Goal: Navigation & Orientation: Find specific page/section

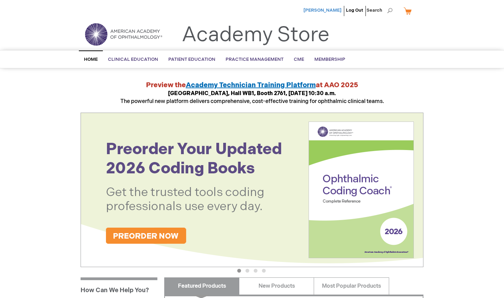
click at [335, 8] on span "[PERSON_NAME]" at bounding box center [322, 10] width 38 height 5
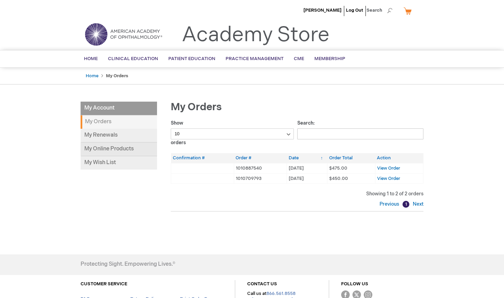
click at [122, 147] on link "My Online Products" at bounding box center [119, 149] width 76 height 14
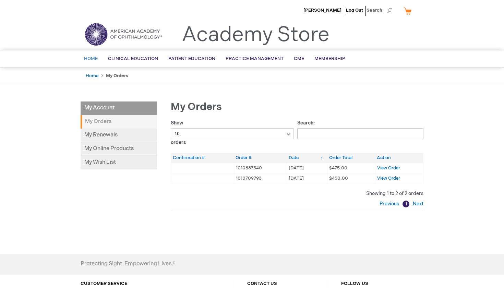
click at [90, 60] on span "Home" at bounding box center [91, 58] width 14 height 5
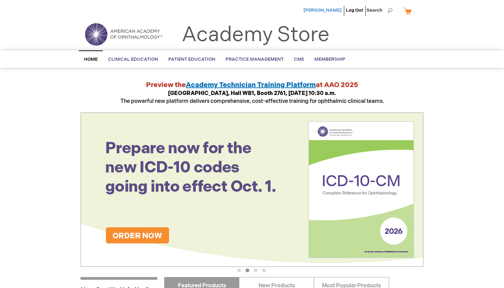
click at [325, 10] on span "[PERSON_NAME]" at bounding box center [322, 10] width 38 height 5
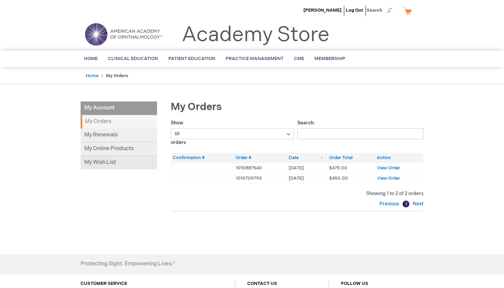
click at [100, 162] on link "My Wish List" at bounding box center [119, 162] width 76 height 13
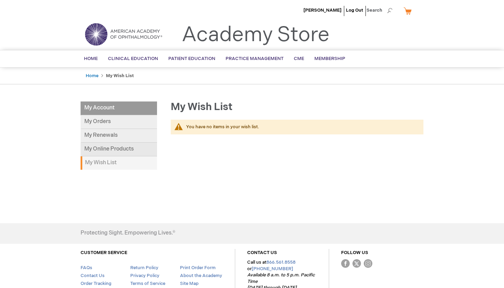
click at [115, 149] on link "My Online Products" at bounding box center [119, 150] width 76 height 14
